Goal: Task Accomplishment & Management: Manage account settings

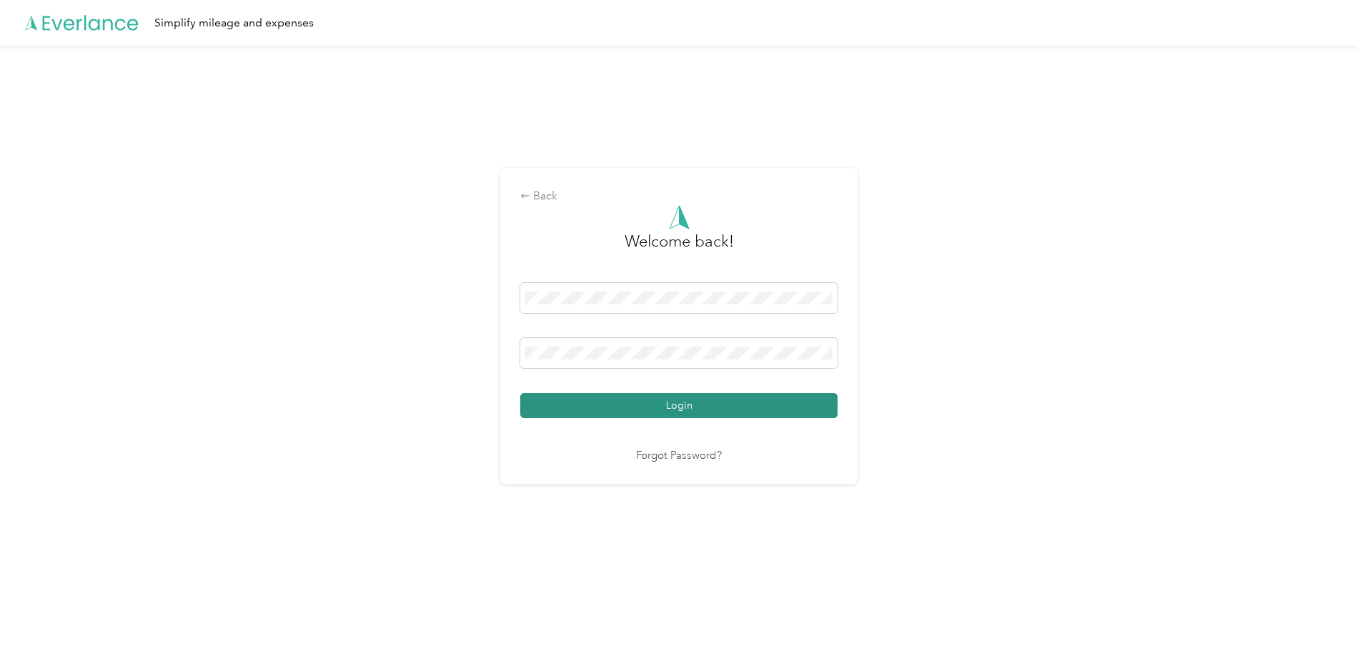
click at [653, 402] on button "Login" at bounding box center [678, 405] width 317 height 25
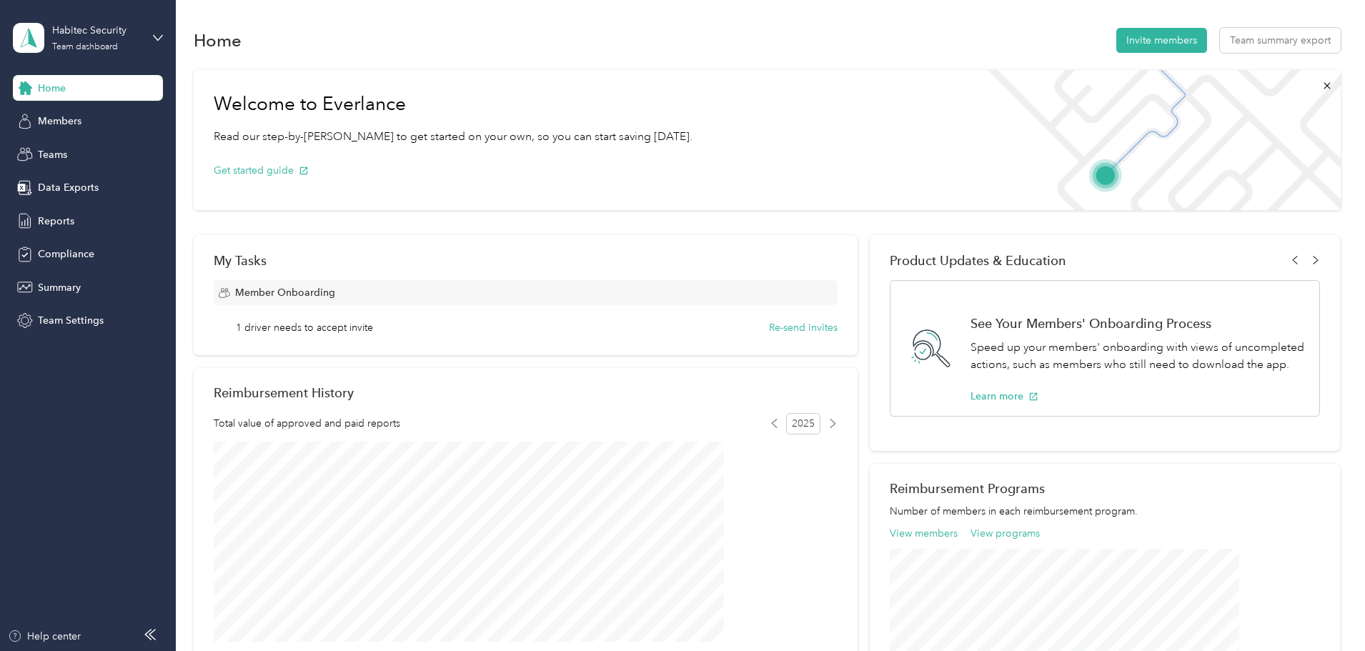
click at [153, 31] on div "Habitec Security Team dashboard" at bounding box center [88, 38] width 150 height 50
click at [69, 144] on div "Personal dashboard" at bounding box center [71, 149] width 90 height 15
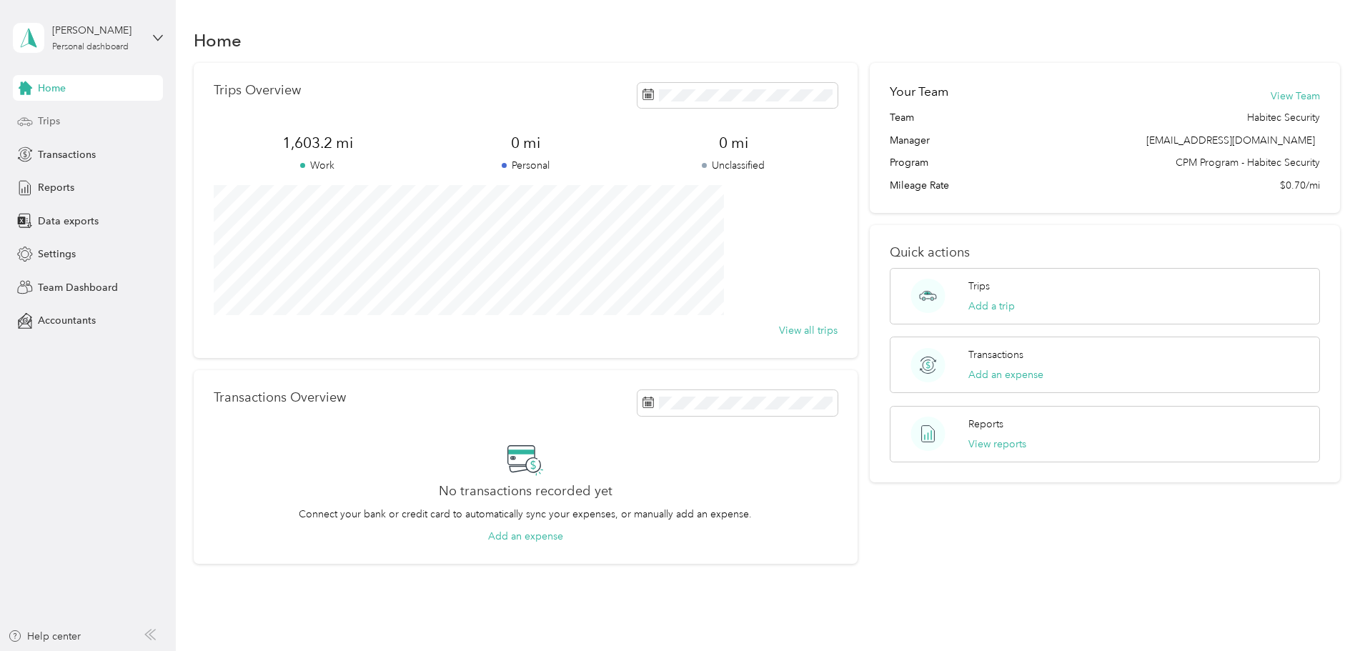
click at [58, 113] on div "Trips" at bounding box center [88, 122] width 150 height 26
